Goal: Use online tool/utility: Utilize a website feature to perform a specific function

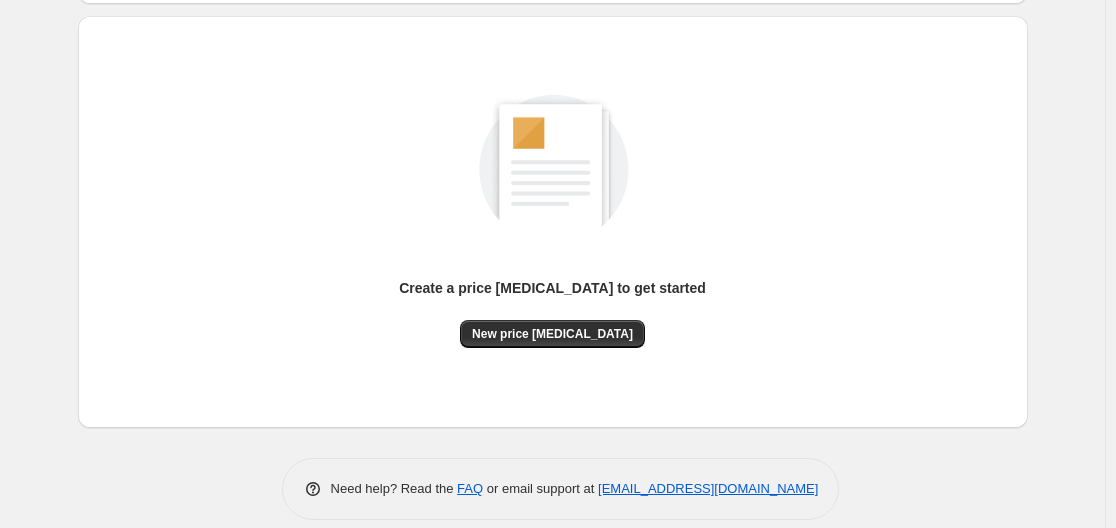
scroll to position [221, 0]
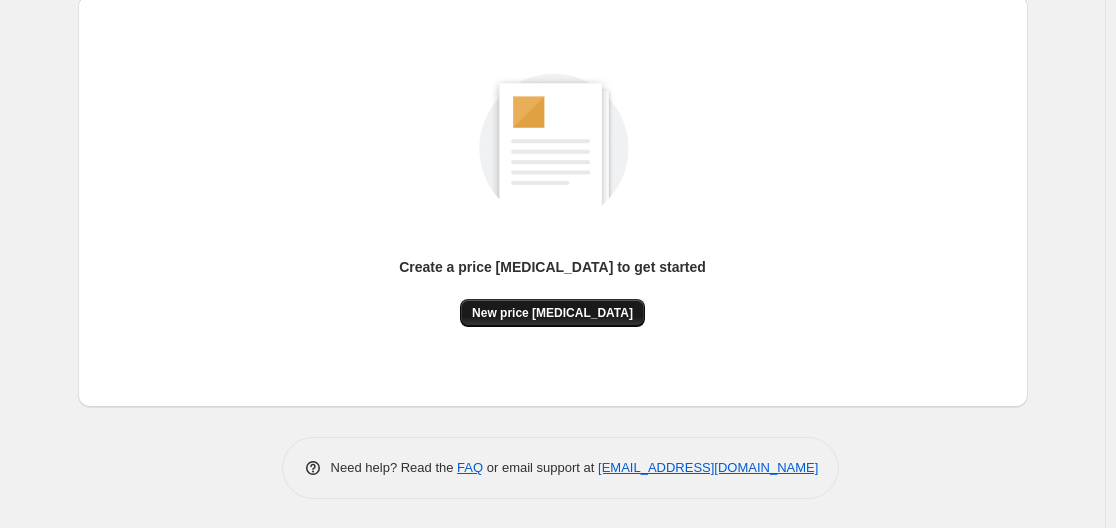
click at [559, 310] on span "New price [MEDICAL_DATA]" at bounding box center [552, 313] width 161 height 16
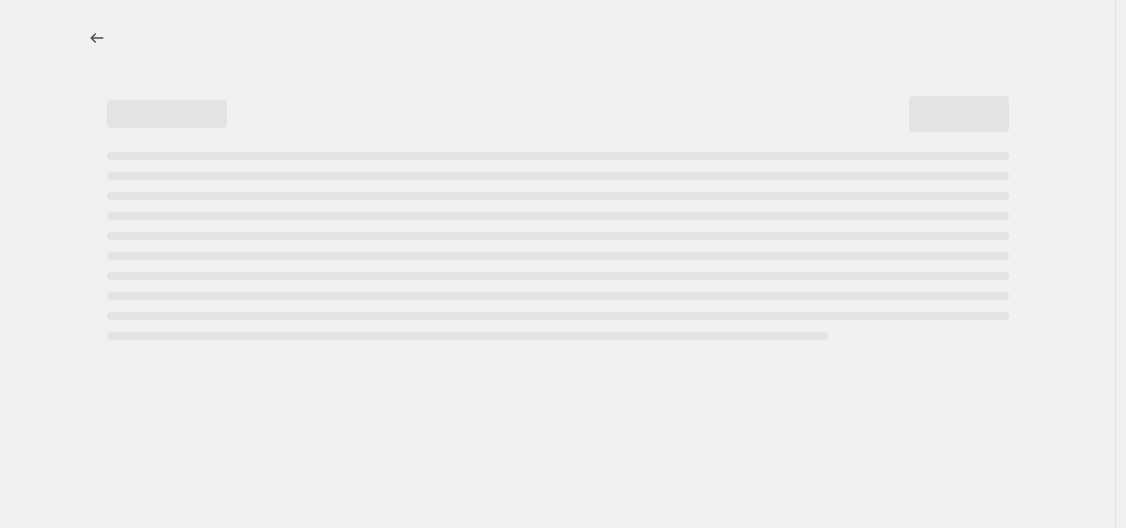
select select "percentage"
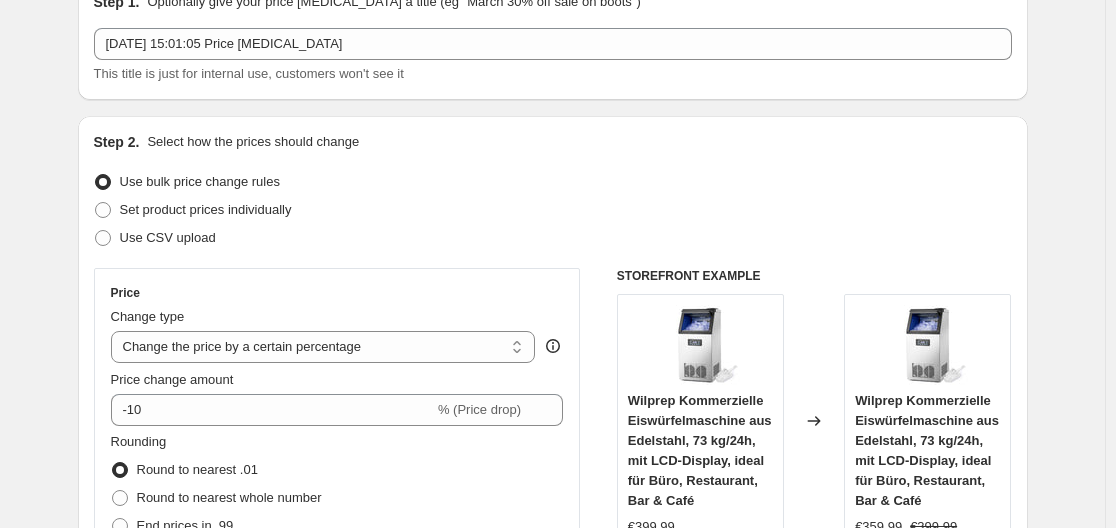
scroll to position [200, 0]
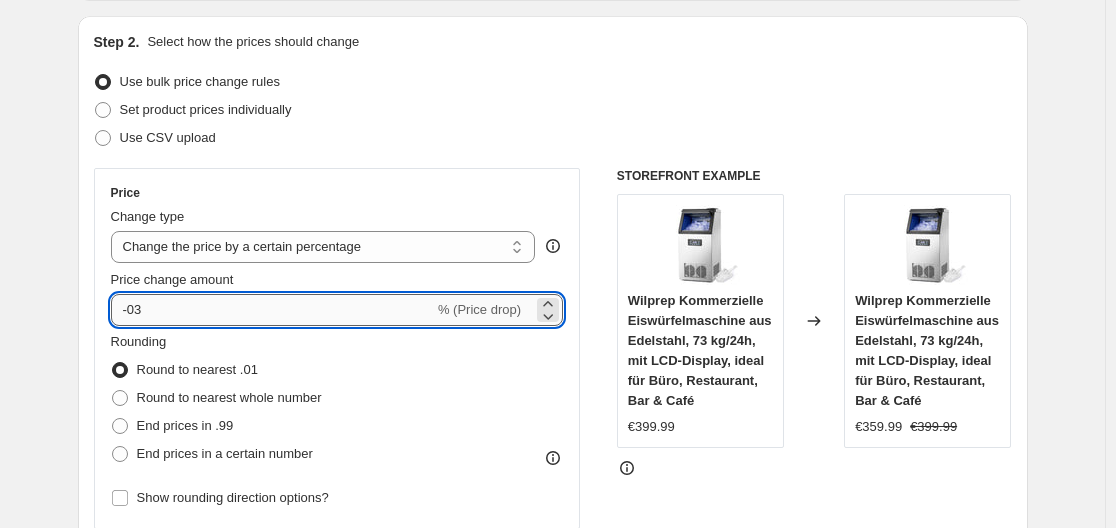
drag, startPoint x: 155, startPoint y: 307, endPoint x: 133, endPoint y: 309, distance: 22.1
click at [133, 309] on input "-03" at bounding box center [272, 310] width 323 height 32
drag, startPoint x: 163, startPoint y: 300, endPoint x: 135, endPoint y: 307, distance: 28.9
click at [135, 307] on input "-03" at bounding box center [272, 310] width 323 height 32
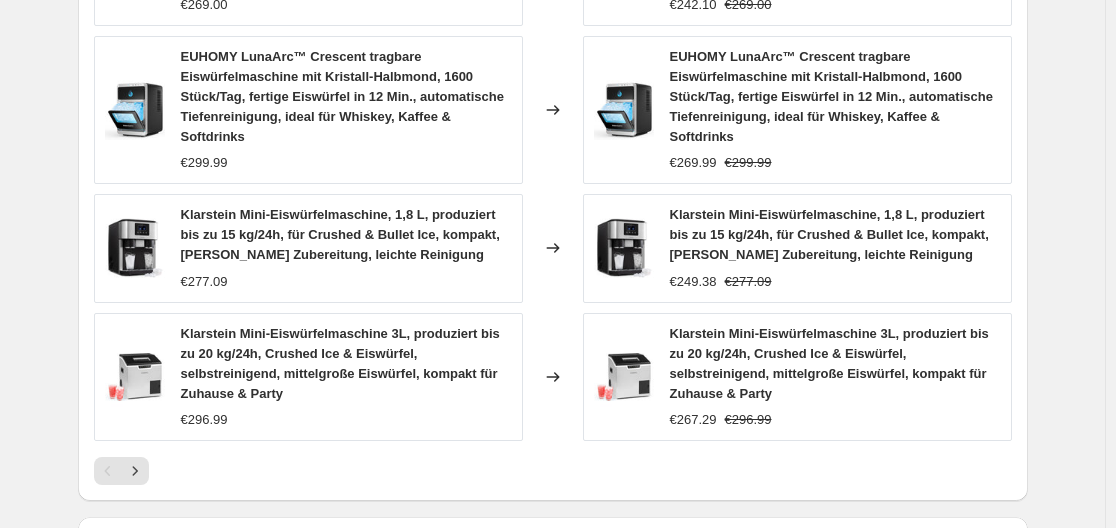
scroll to position [1684, 0]
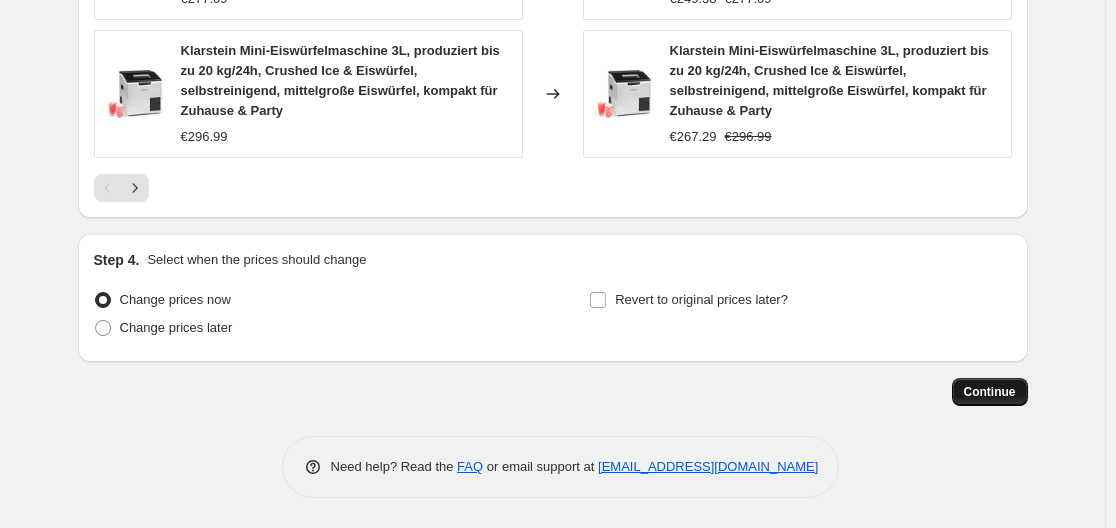
type input "-30"
click at [1025, 387] on button "Continue" at bounding box center [990, 392] width 76 height 28
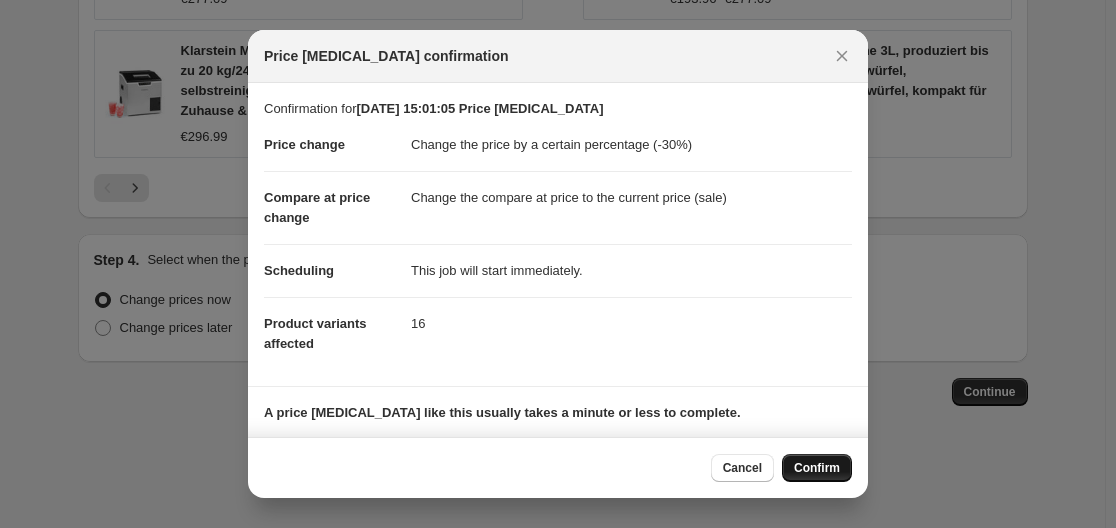
click at [809, 459] on button "Confirm" at bounding box center [817, 468] width 70 height 28
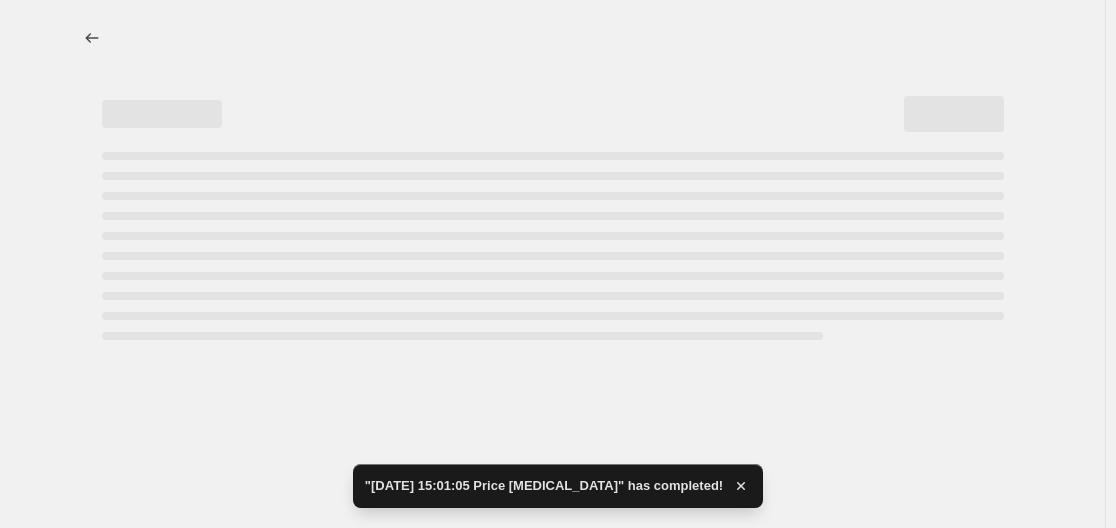
select select "percentage"
